Goal: Find specific page/section: Find specific page/section

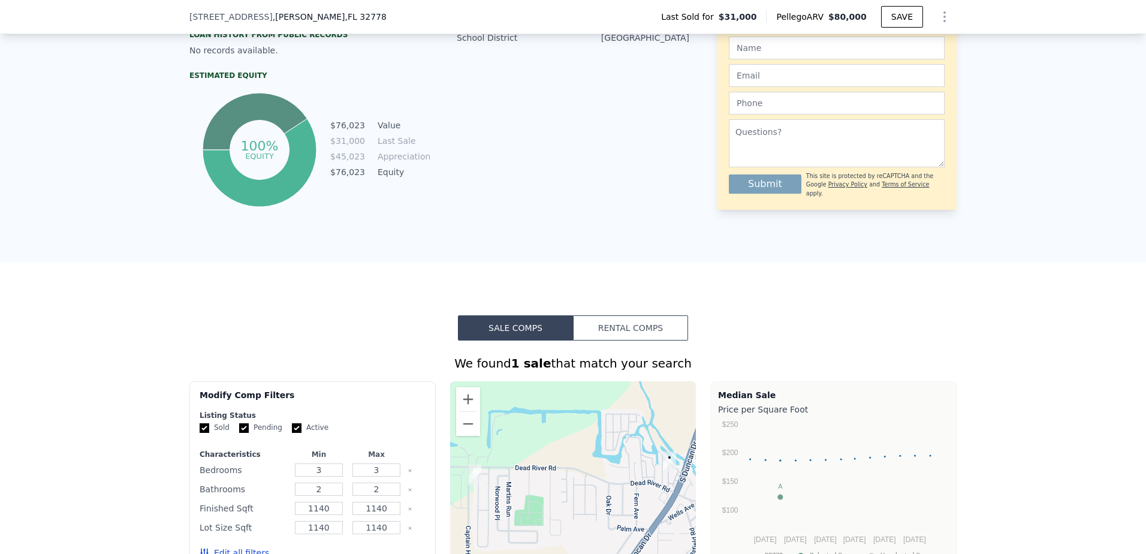
scroll to position [715, 0]
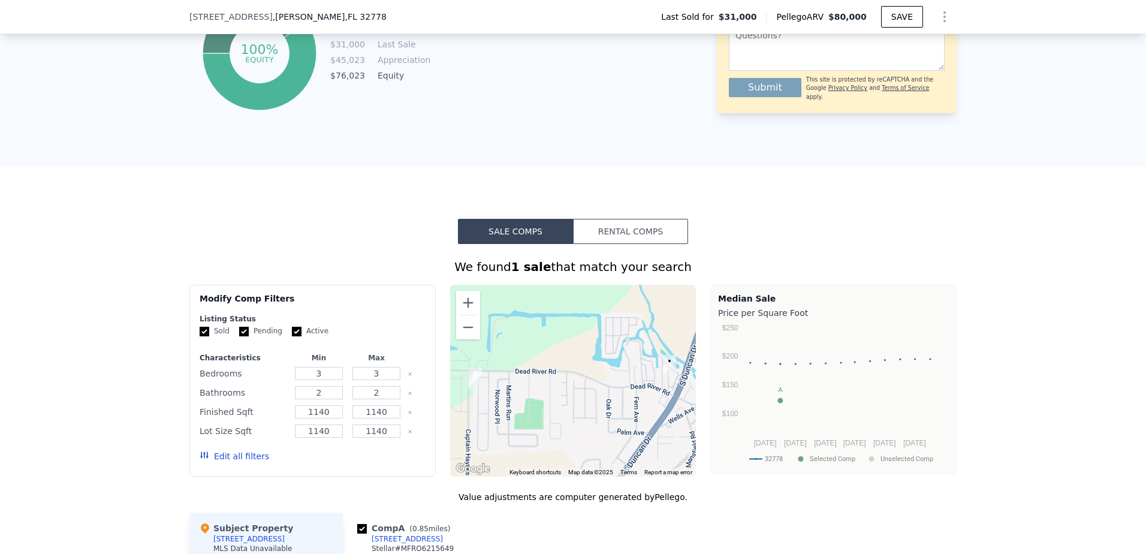
click at [470, 389] on img "378 W Rosewood Ln" at bounding box center [474, 378] width 13 height 20
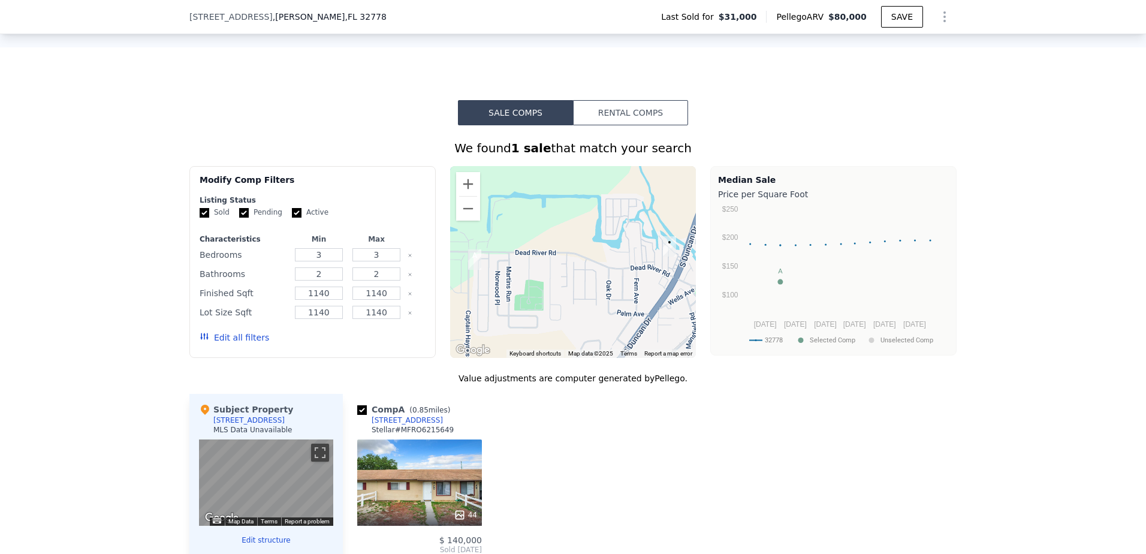
scroll to position [955, 0]
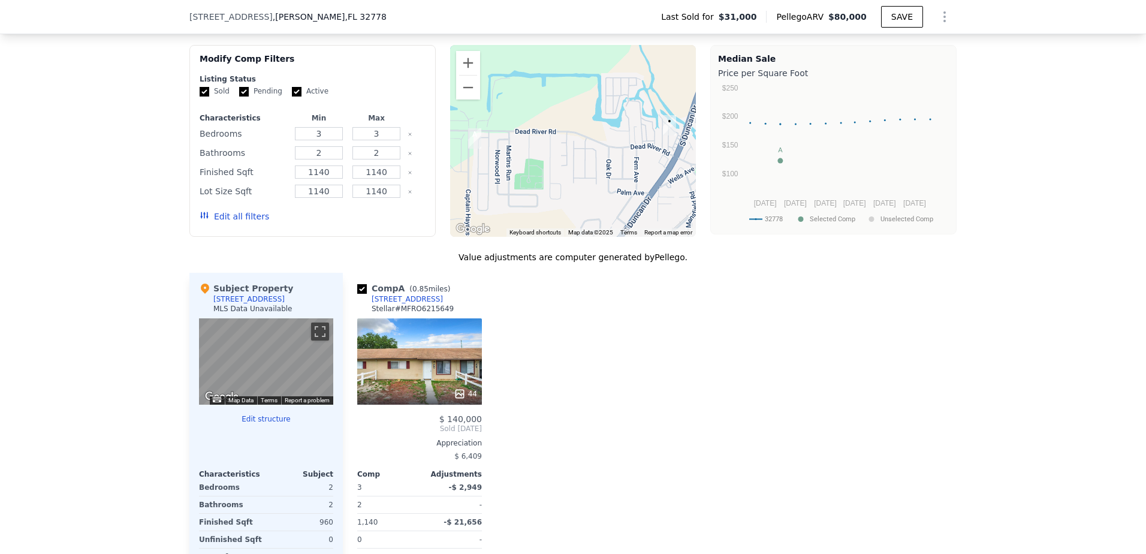
click at [392, 304] on div "378 W Rosewood Ln" at bounding box center [407, 299] width 71 height 10
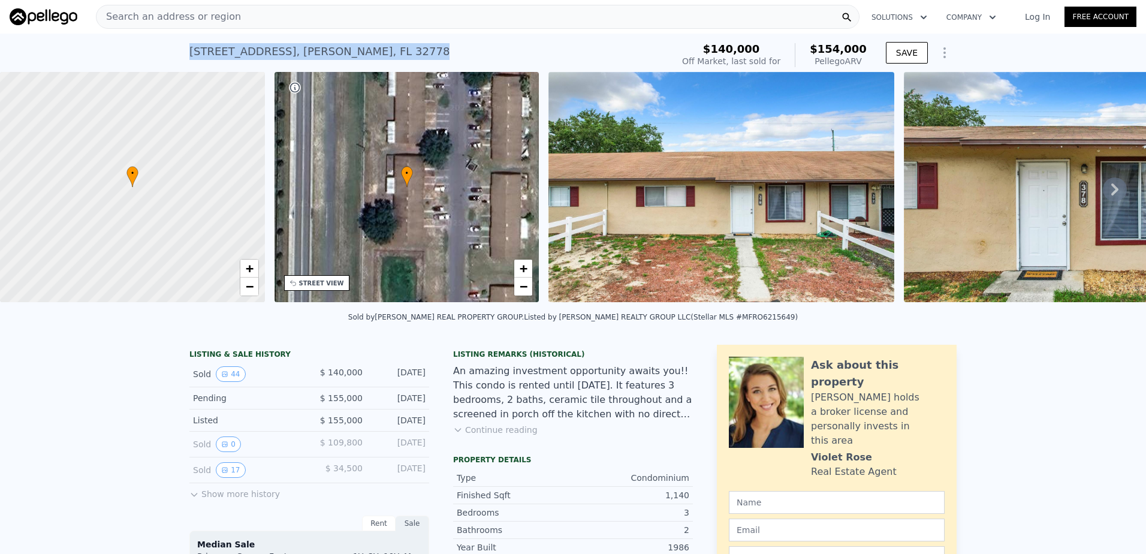
drag, startPoint x: 185, startPoint y: 53, endPoint x: 373, endPoint y: 53, distance: 188.3
click at [373, 53] on div "378 W Rosewood Ln , Tavares , FL 32778" at bounding box center [319, 51] width 260 height 17
copy div "378 W Rosewood Ln , Tavares , FL 32778"
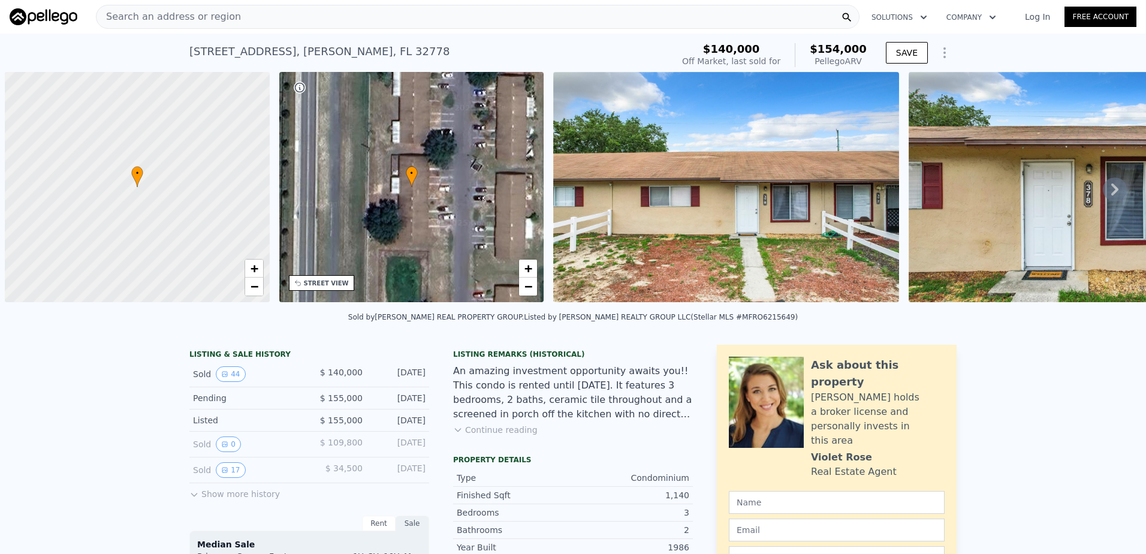
scroll to position [0, 5]
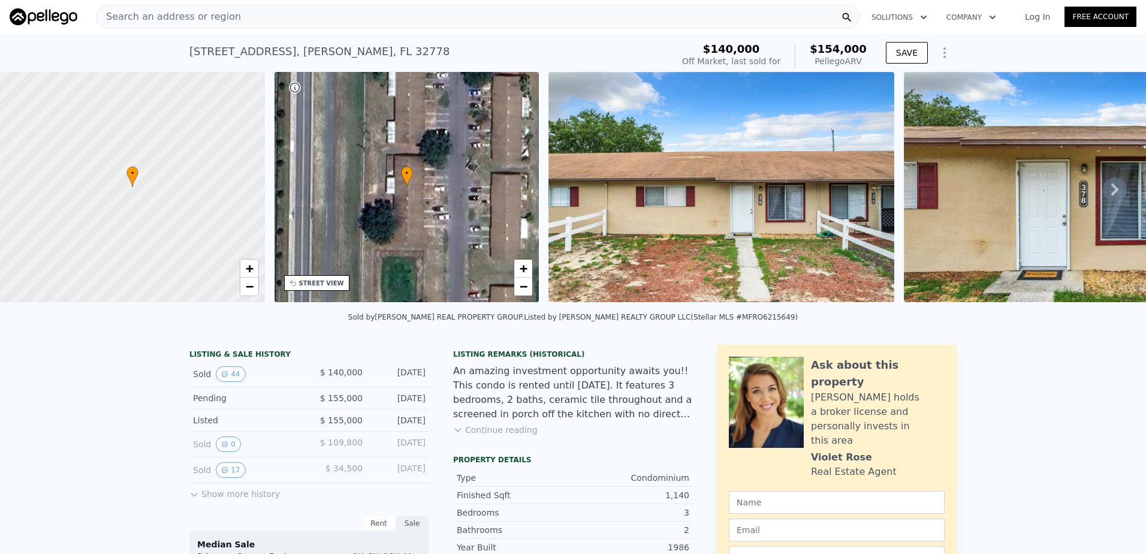
click at [200, 17] on span "Search an address or region" at bounding box center [169, 17] width 144 height 14
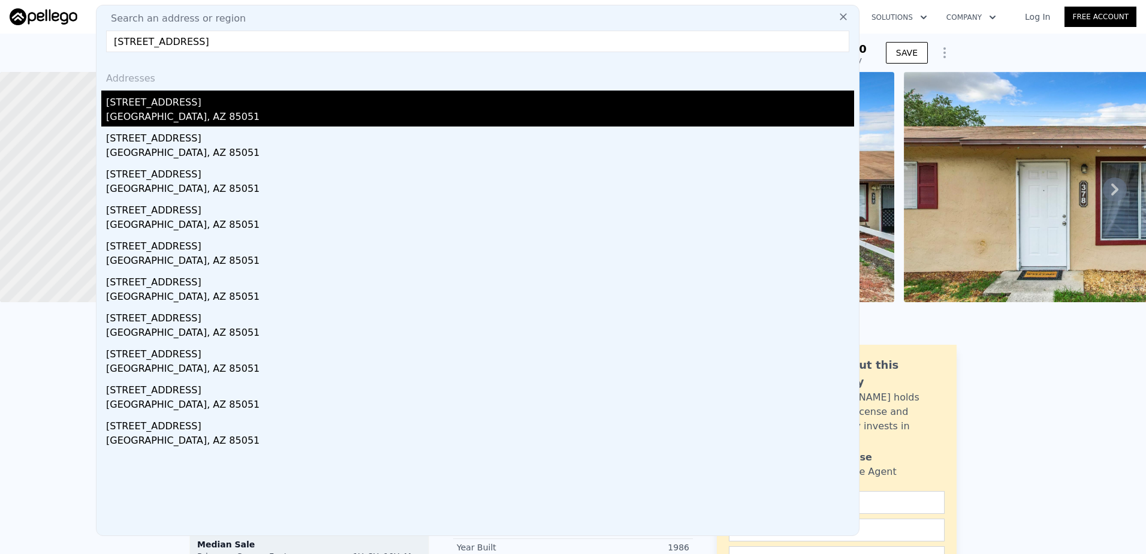
type input "8037 N 32nd Dr UNIT 1, Phoenix, AZ 85051"
click at [196, 102] on div "8037 N 32nd Dr Unit 1" at bounding box center [480, 100] width 748 height 19
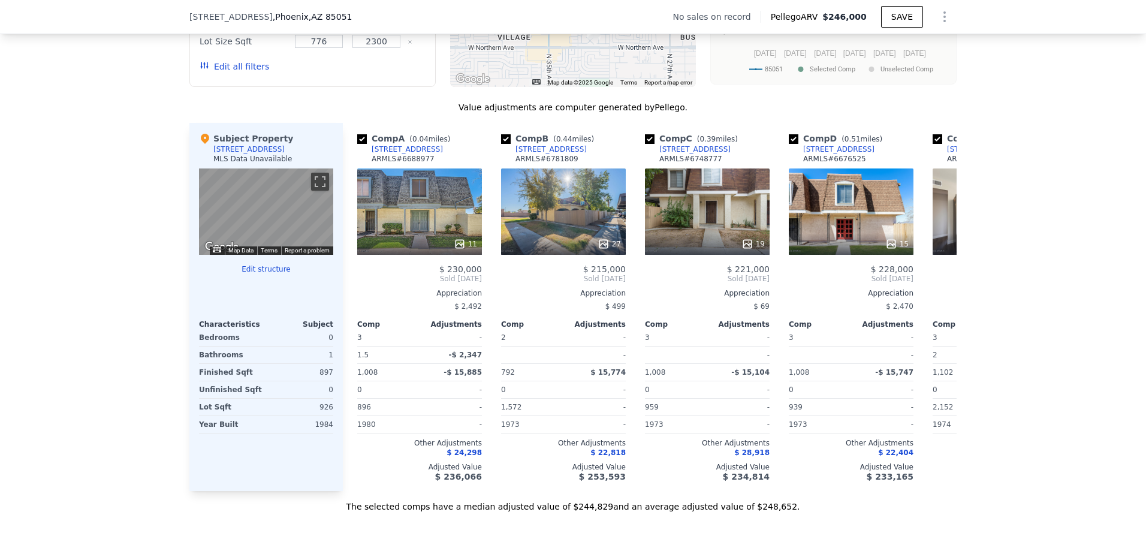
scroll to position [1015, 0]
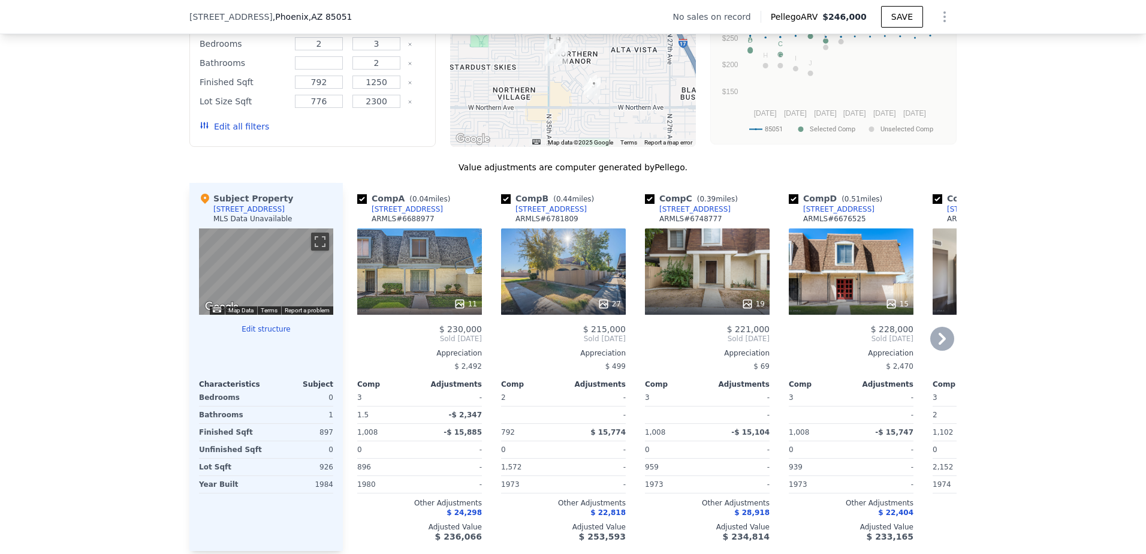
click at [388, 214] on div "[STREET_ADDRESS]" at bounding box center [407, 209] width 71 height 10
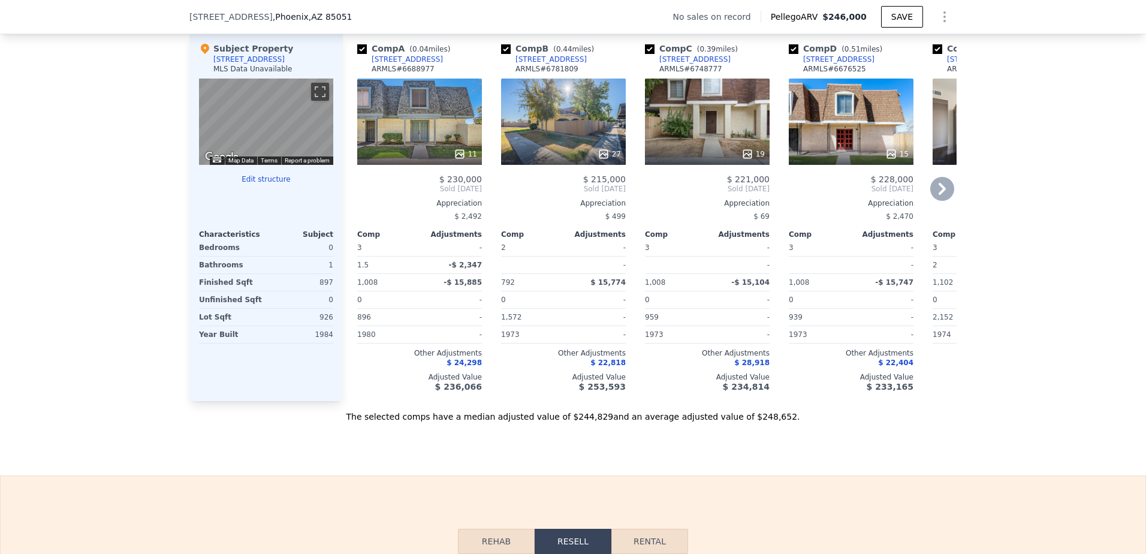
scroll to position [1075, 0]
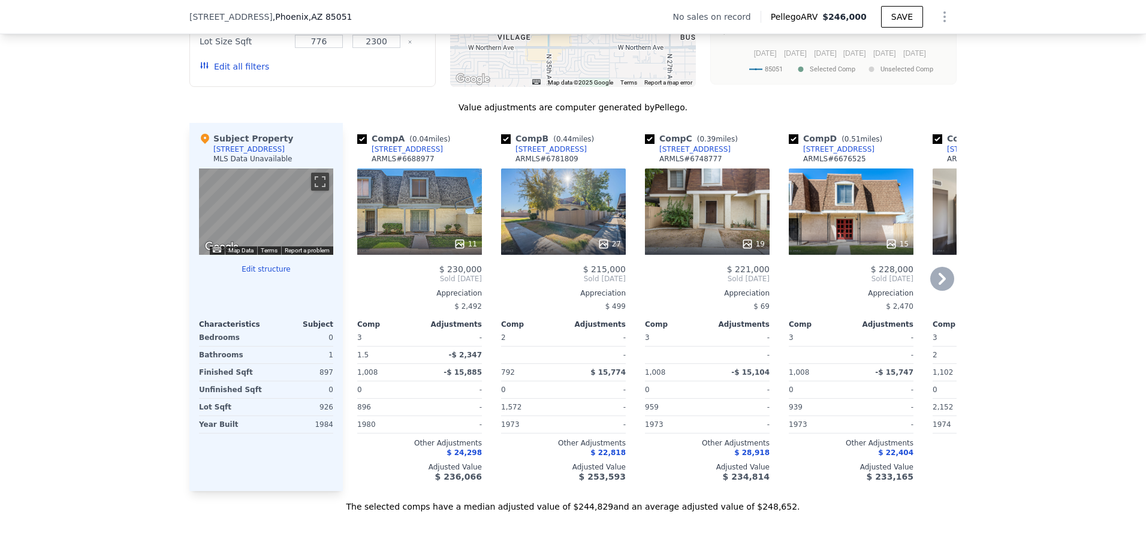
click at [544, 154] on div "8423 N 34TH Avenue" at bounding box center [551, 149] width 71 height 10
click at [543, 154] on div "8423 N 34TH Avenue" at bounding box center [551, 149] width 71 height 10
click at [677, 154] on div "3332 W Las Palmaritas Drive" at bounding box center [695, 149] width 71 height 10
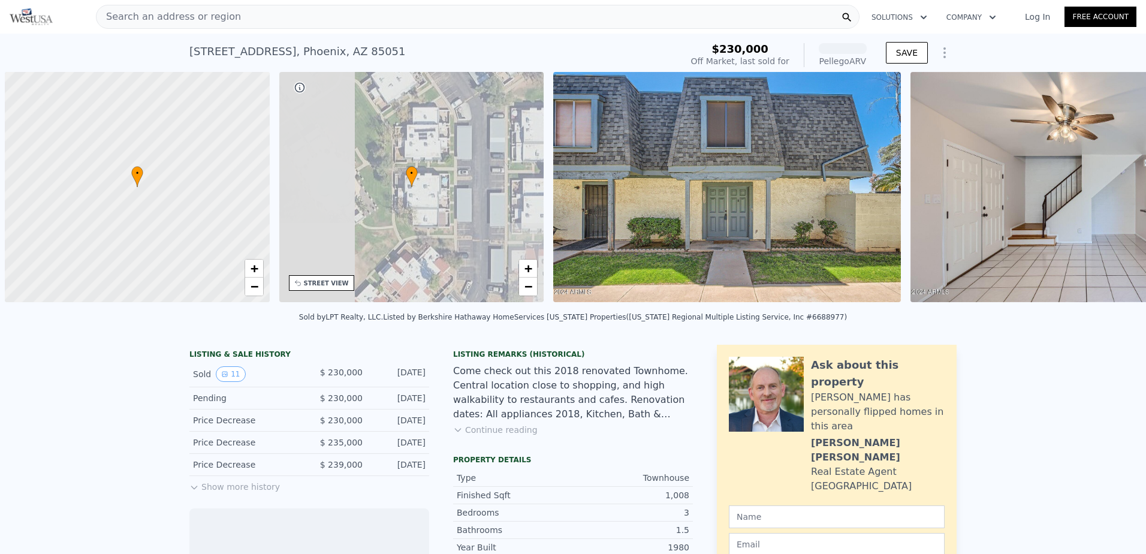
scroll to position [0, 5]
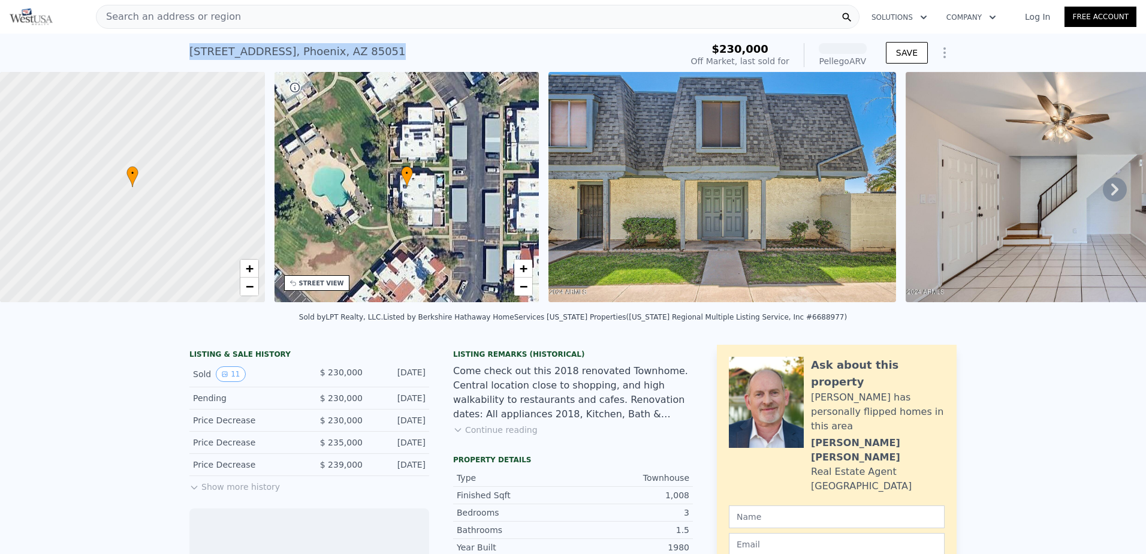
drag, startPoint x: 177, startPoint y: 51, endPoint x: 377, endPoint y: 52, distance: 199.7
click at [377, 52] on div "8046 N 32nd Dr , Phoenix , AZ 85051 Sold Aug 2024 for $230k (~ARV ) $230,000 Of…" at bounding box center [573, 53] width 1146 height 38
copy div "8046 N 32nd Dr , Phoenix , AZ 85051"
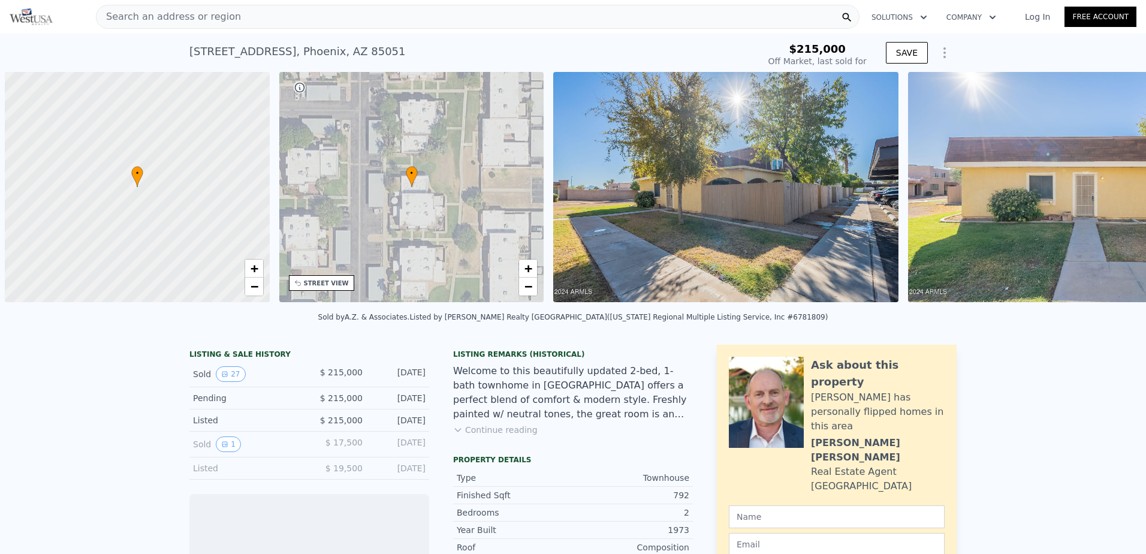
scroll to position [0, 5]
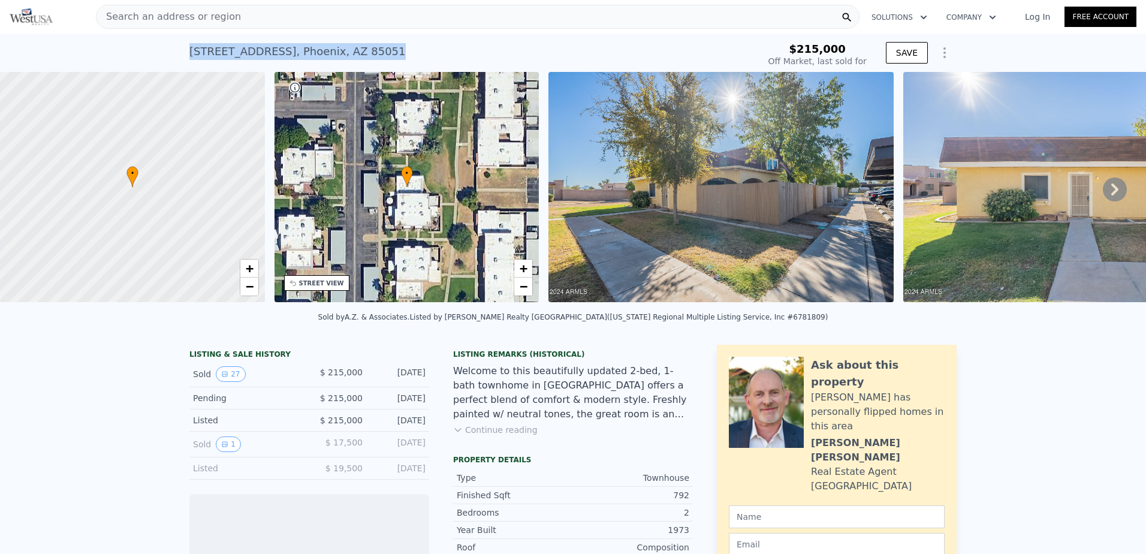
drag, startPoint x: 182, startPoint y: 54, endPoint x: 388, endPoint y: 47, distance: 206.4
click at [388, 47] on div "8423 N 34TH Avenue , Phoenix , AZ 85051 Sold Dec 2024 for $215k $215,000 Off Ma…" at bounding box center [573, 53] width 1146 height 38
copy div "8423 N 34TH Avenue , Phoenix , AZ 85051"
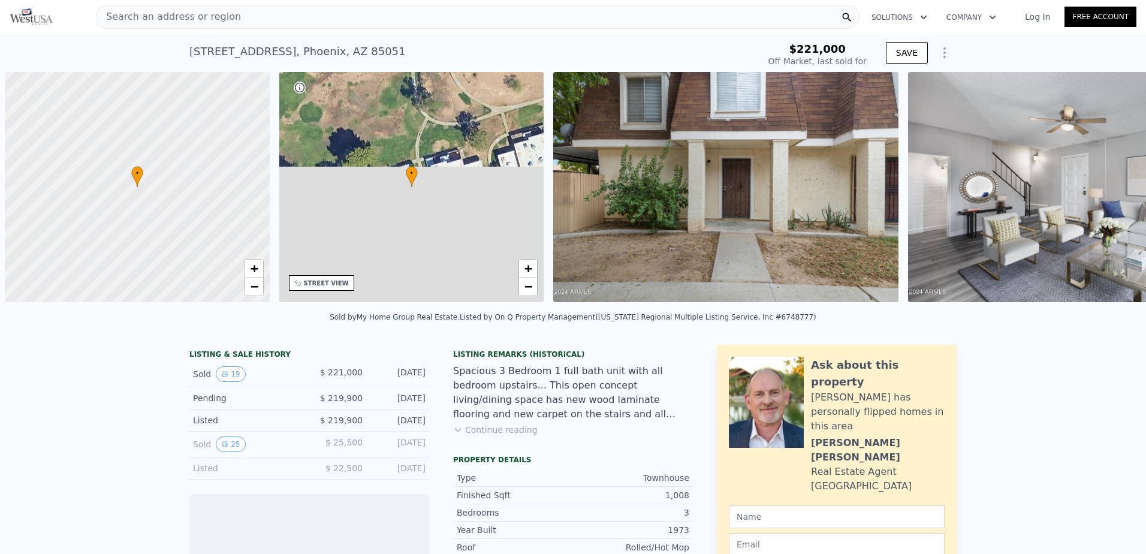
scroll to position [0, 5]
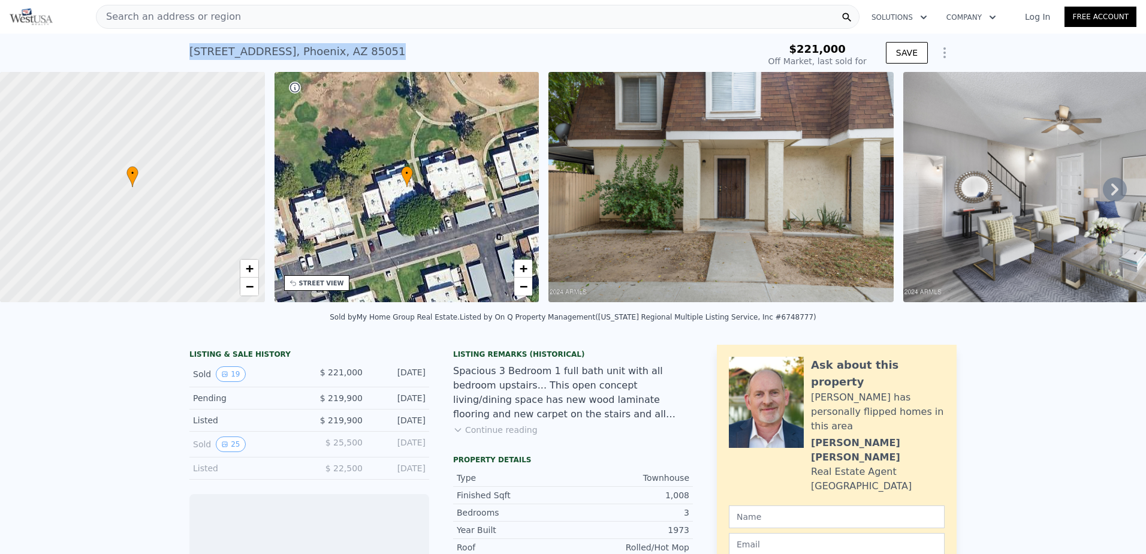
drag, startPoint x: 182, startPoint y: 55, endPoint x: 424, endPoint y: 59, distance: 242.3
click at [424, 59] on div "[STREET_ADDRESS] Sold [DATE] for $221k $221,000 Off Market, last sold for SAVE" at bounding box center [573, 53] width 1146 height 38
copy div "[STREET_ADDRESS]"
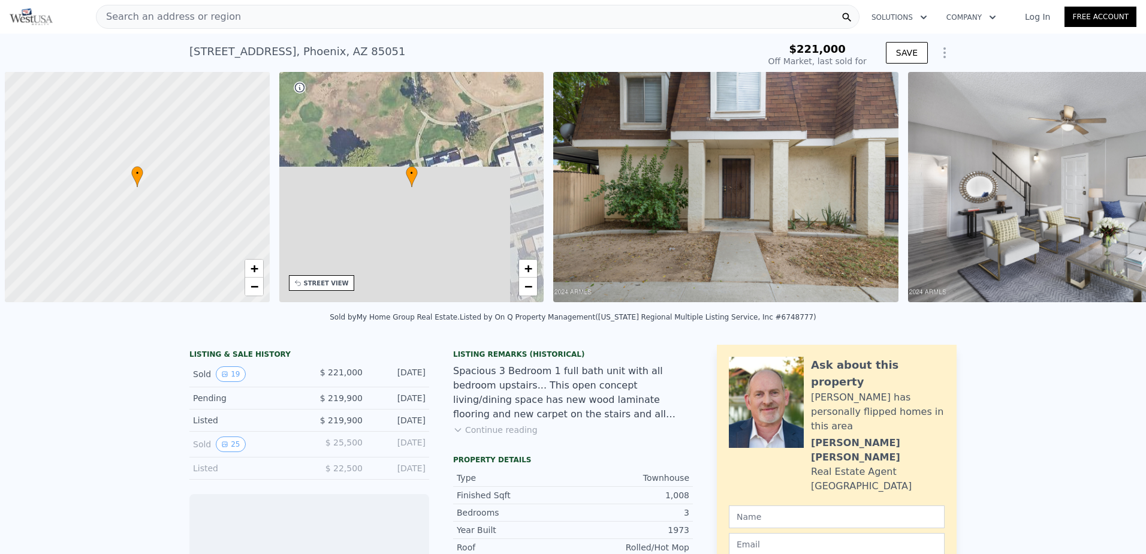
scroll to position [0, 5]
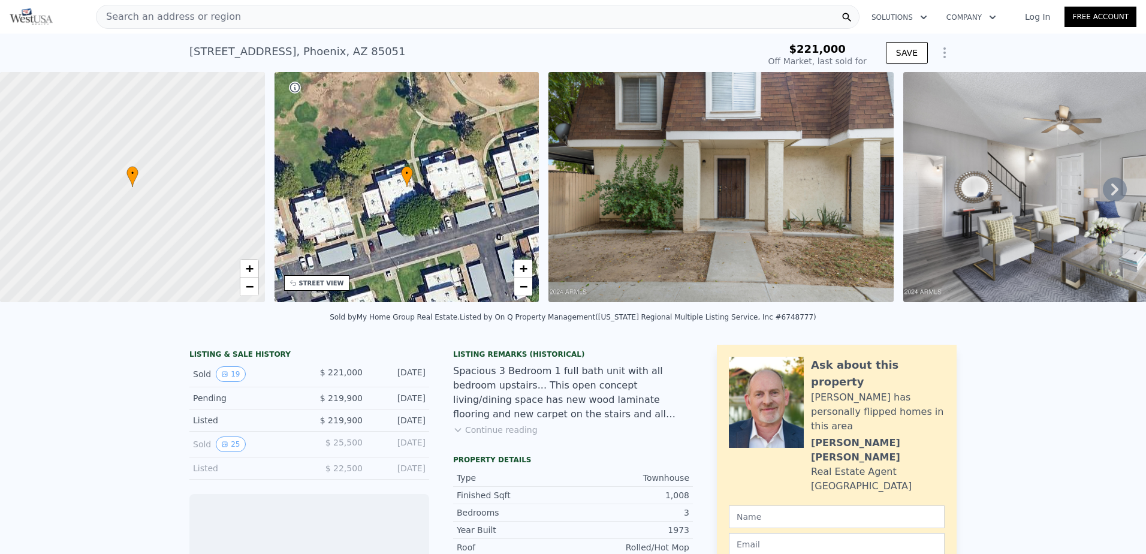
click at [231, 22] on div "Search an address or region" at bounding box center [478, 17] width 764 height 24
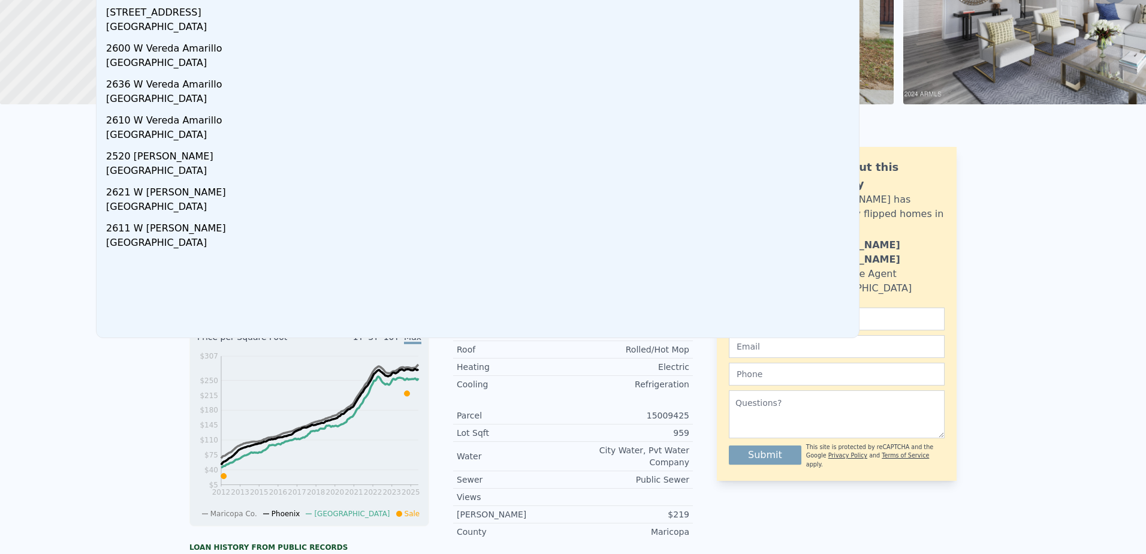
scroll to position [0, 0]
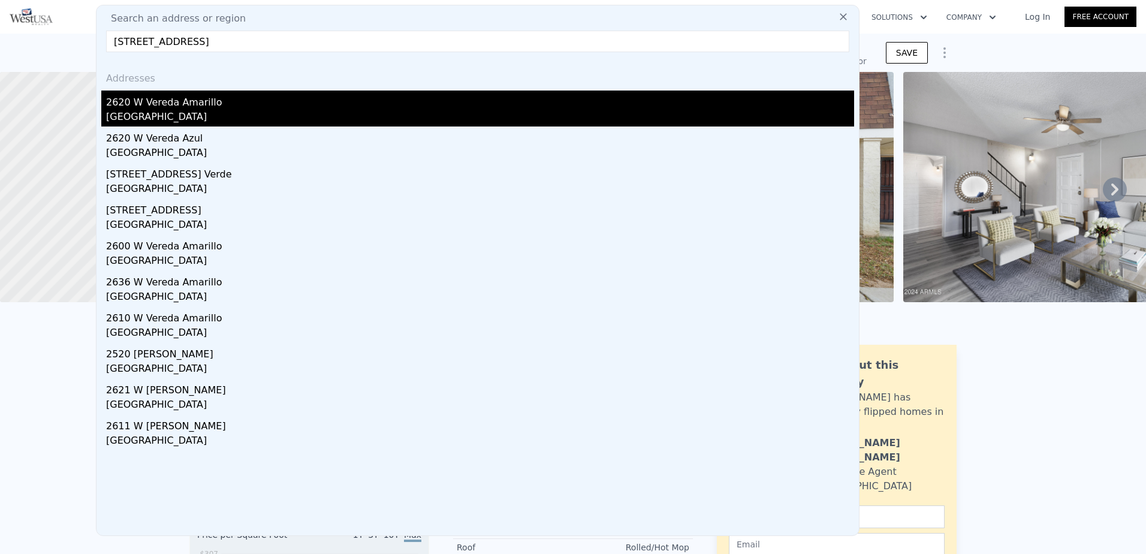
type input "2620 W Vereda Amarillo, Tucson, AZ 85746"
click at [272, 110] on div "Drexel Heights, AZ 85746" at bounding box center [480, 118] width 748 height 17
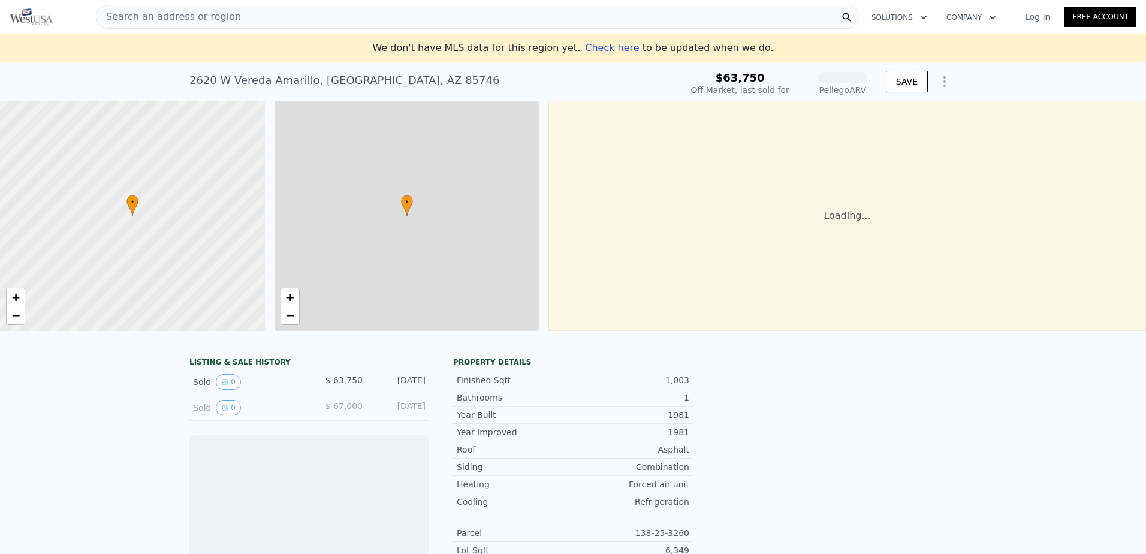
click at [250, 284] on div at bounding box center [133, 216] width 318 height 276
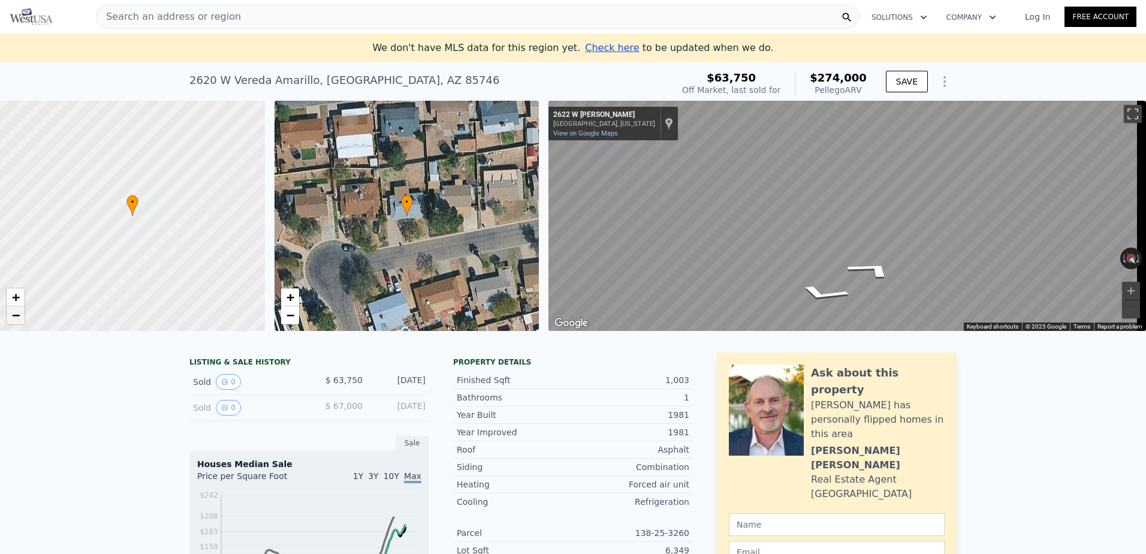
click at [20, 317] on link "−" at bounding box center [16, 315] width 18 height 18
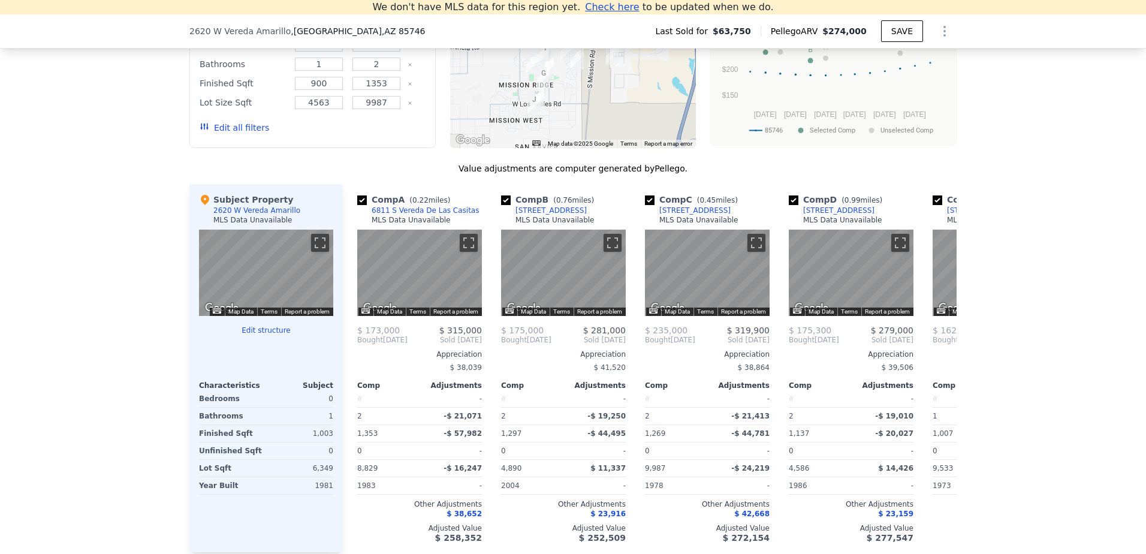
scroll to position [886, 0]
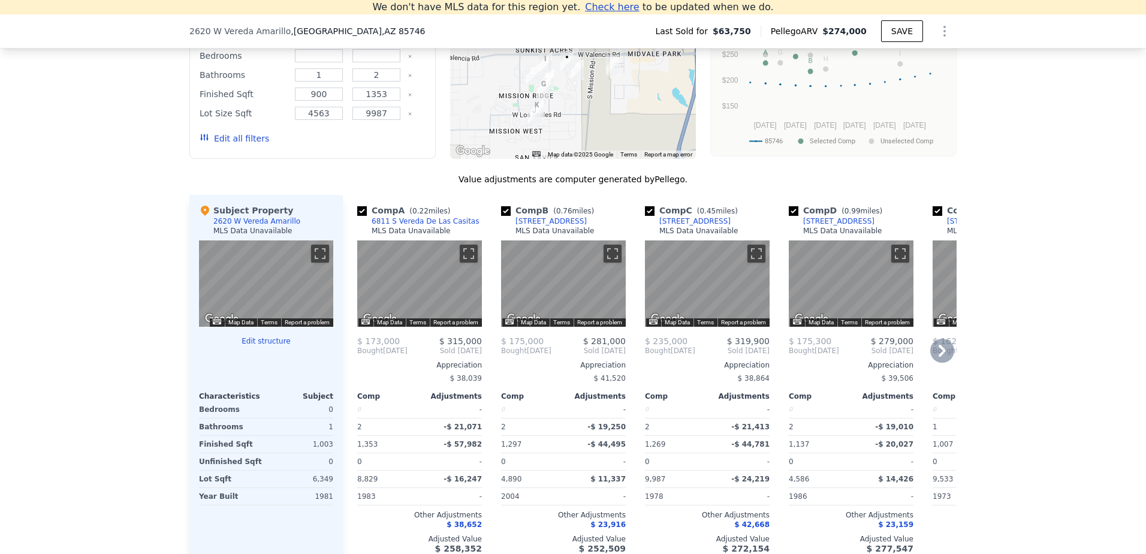
click at [406, 222] on div "6811 S Vereda De Las Casitas" at bounding box center [425, 221] width 107 height 10
click at [541, 221] on div "2047 W Via Tierra Santa" at bounding box center [551, 221] width 71 height 10
click at [671, 221] on div "[STREET_ADDRESS]" at bounding box center [695, 221] width 71 height 10
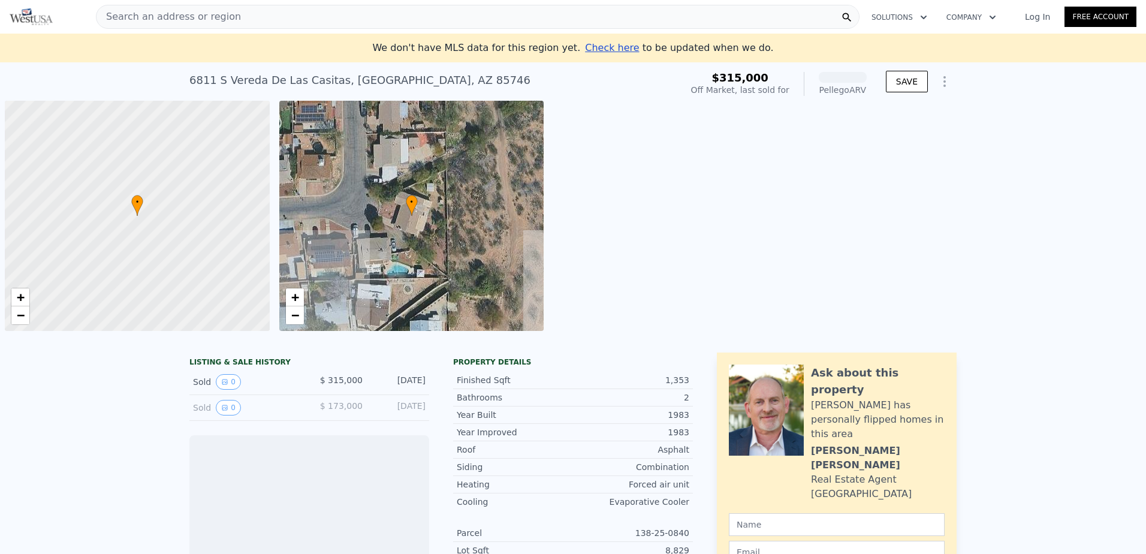
scroll to position [0, 5]
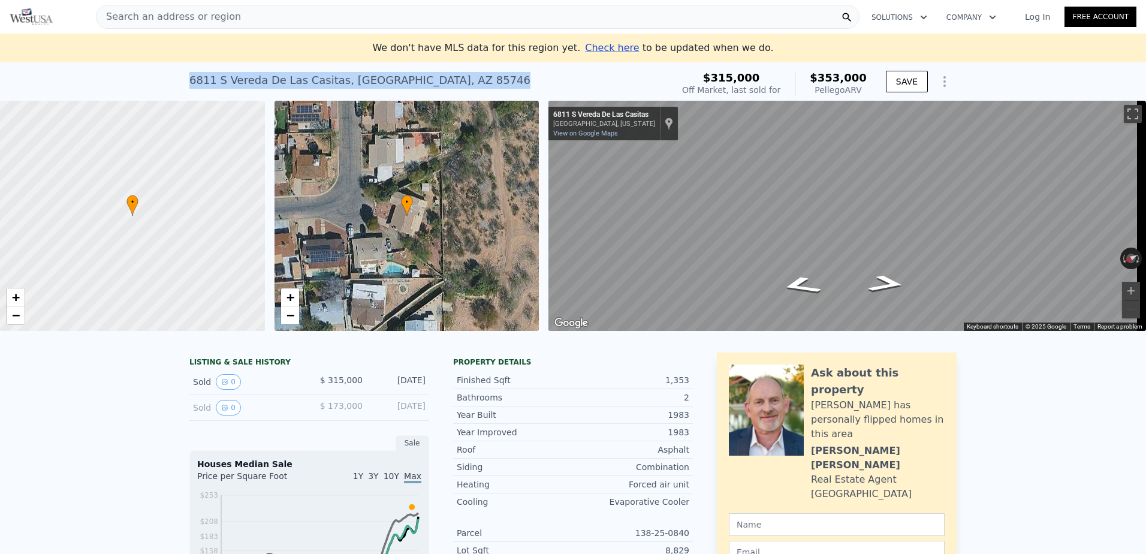
drag, startPoint x: 181, startPoint y: 81, endPoint x: 462, endPoint y: 80, distance: 280.6
click at [462, 80] on div "6811 S Vereda De Las Casitas , Drexel Heights , AZ 85746 Sold Sep 2024 for $315…" at bounding box center [573, 81] width 1146 height 38
copy div "6811 S Vereda De Las Casitas , Drexel Heights , AZ 85746"
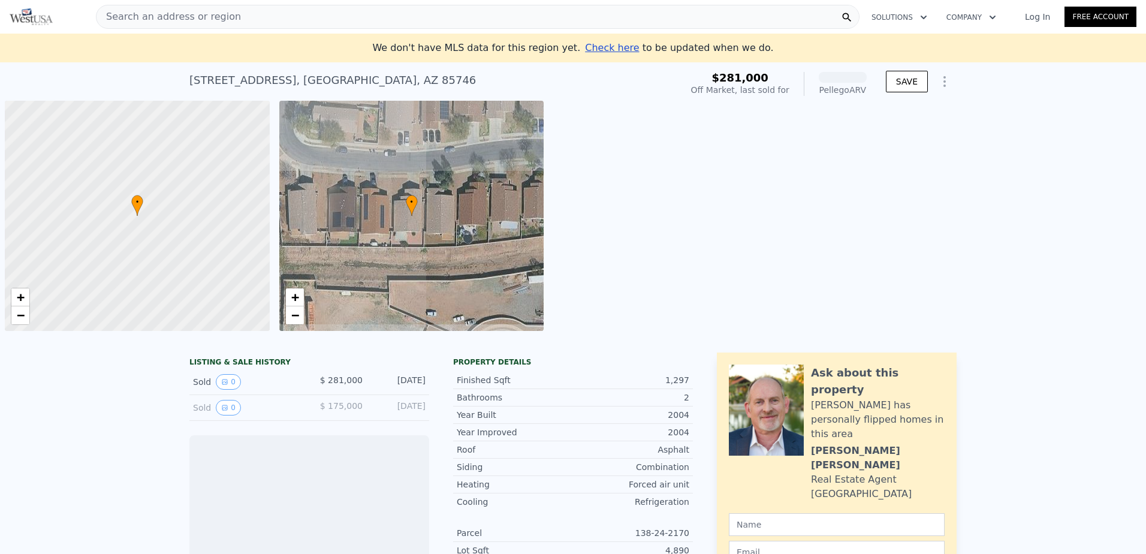
scroll to position [0, 5]
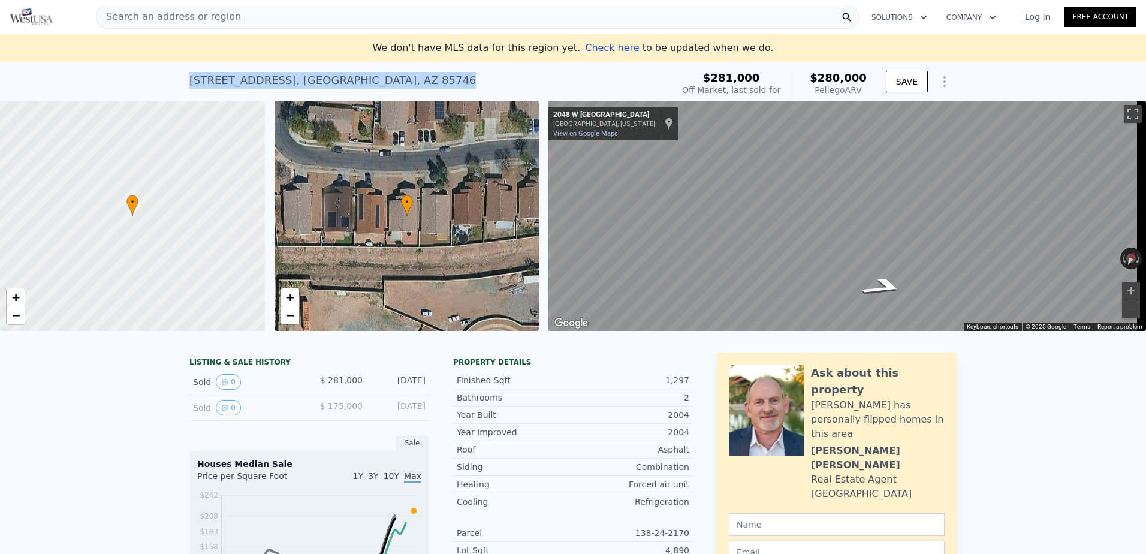
drag, startPoint x: 182, startPoint y: 79, endPoint x: 404, endPoint y: 72, distance: 222.6
click at [404, 72] on div "[STREET_ADDRESS] Sold [DATE] for $281k (~ARV $280k ) $281,000 Off Market, last …" at bounding box center [573, 81] width 1146 height 38
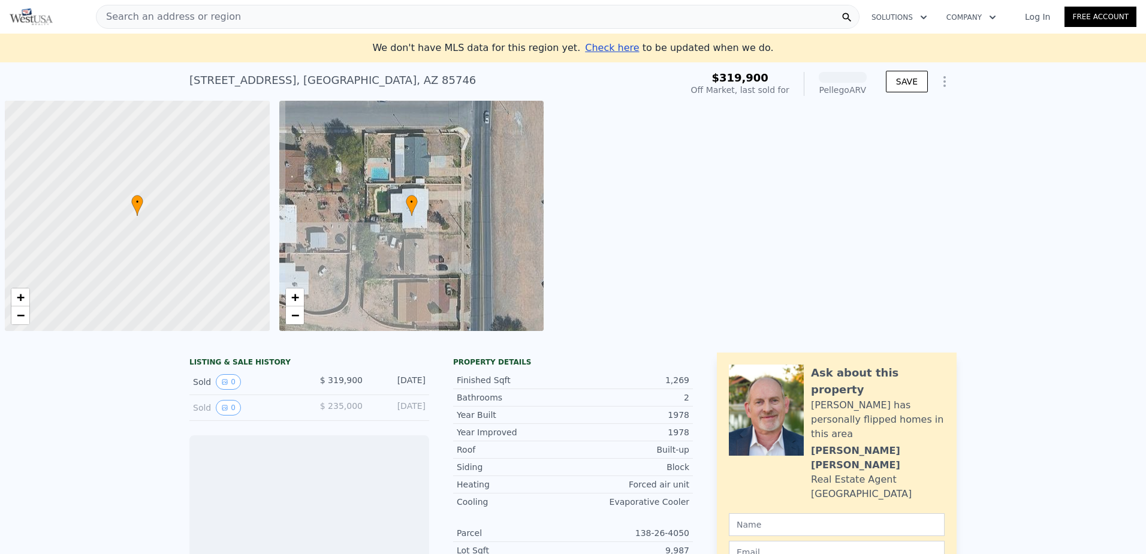
scroll to position [0, 5]
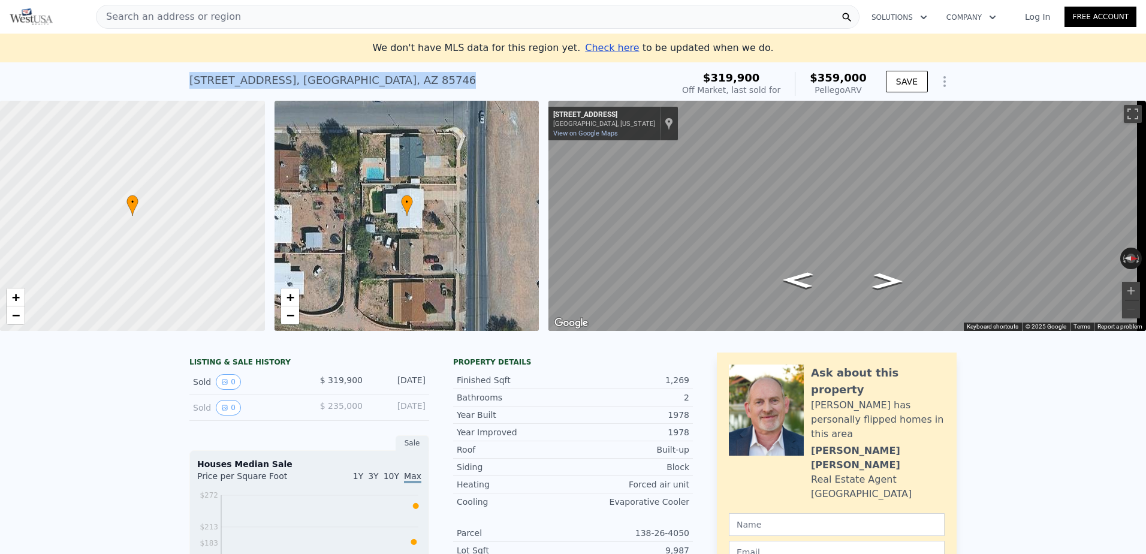
drag, startPoint x: 207, startPoint y: 82, endPoint x: 424, endPoint y: 79, distance: 216.5
click at [424, 79] on div "[STREET_ADDRESS] Sold [DATE] for $319,900 (~ARV $359k ) $319,900 Off Market, la…" at bounding box center [573, 81] width 1146 height 38
